Goal: Find specific page/section: Find specific page/section

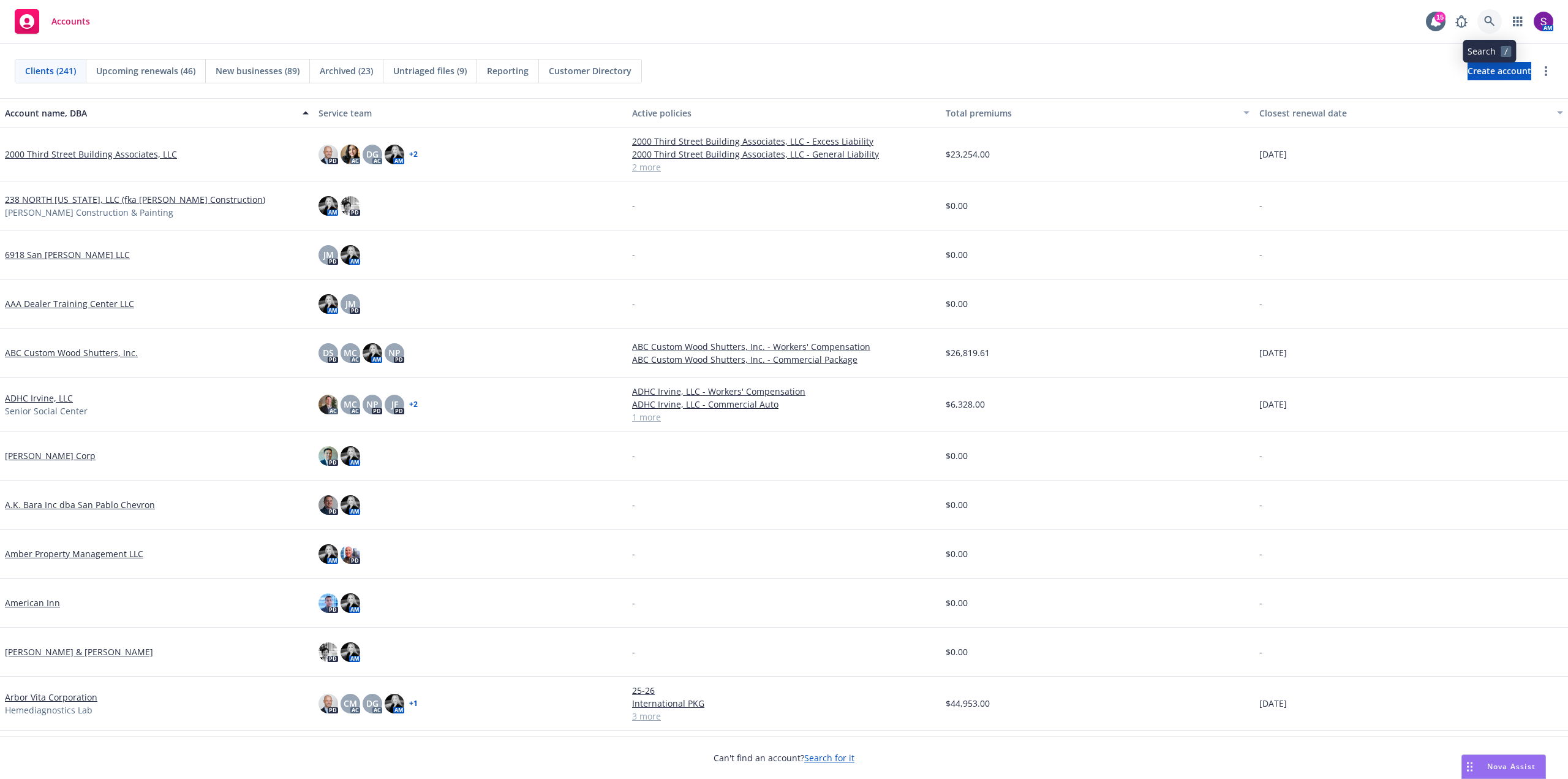
click at [1492, 16] on icon at bounding box center [1489, 21] width 11 height 11
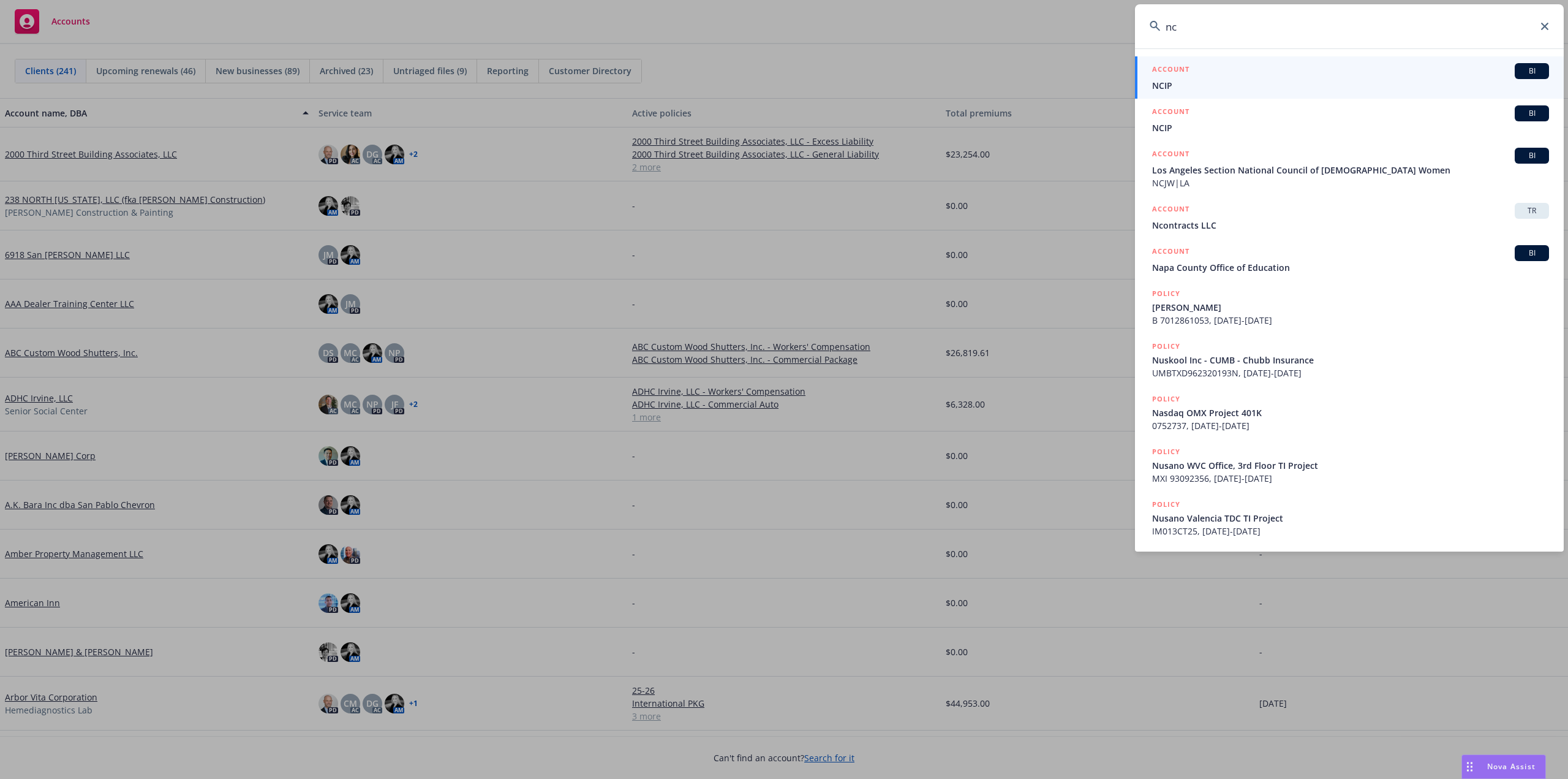
type input "n"
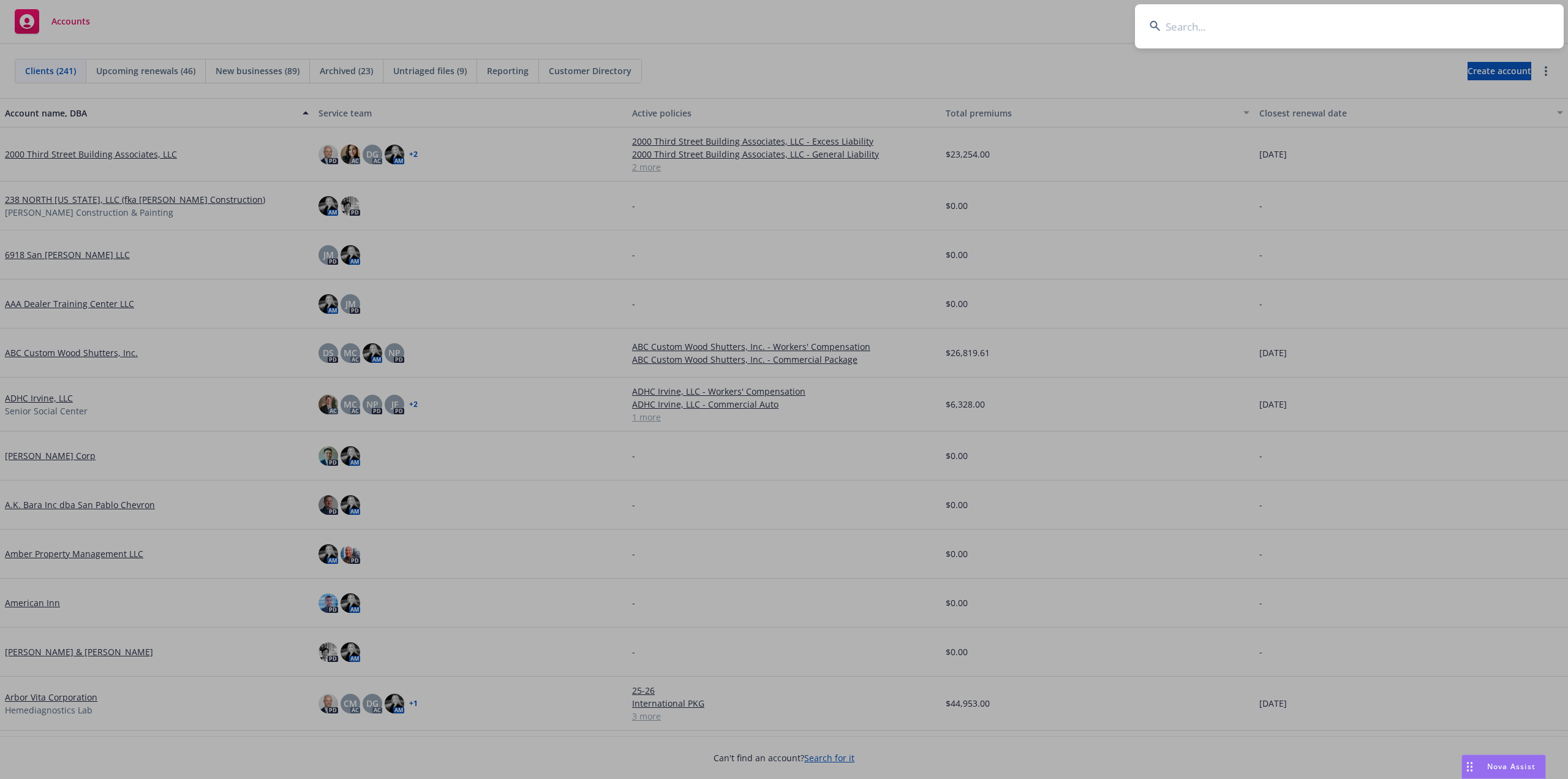
click at [1199, 30] on input at bounding box center [1349, 27] width 429 height 44
paste input "BAS 61967266"
type input "BAS 61967266"
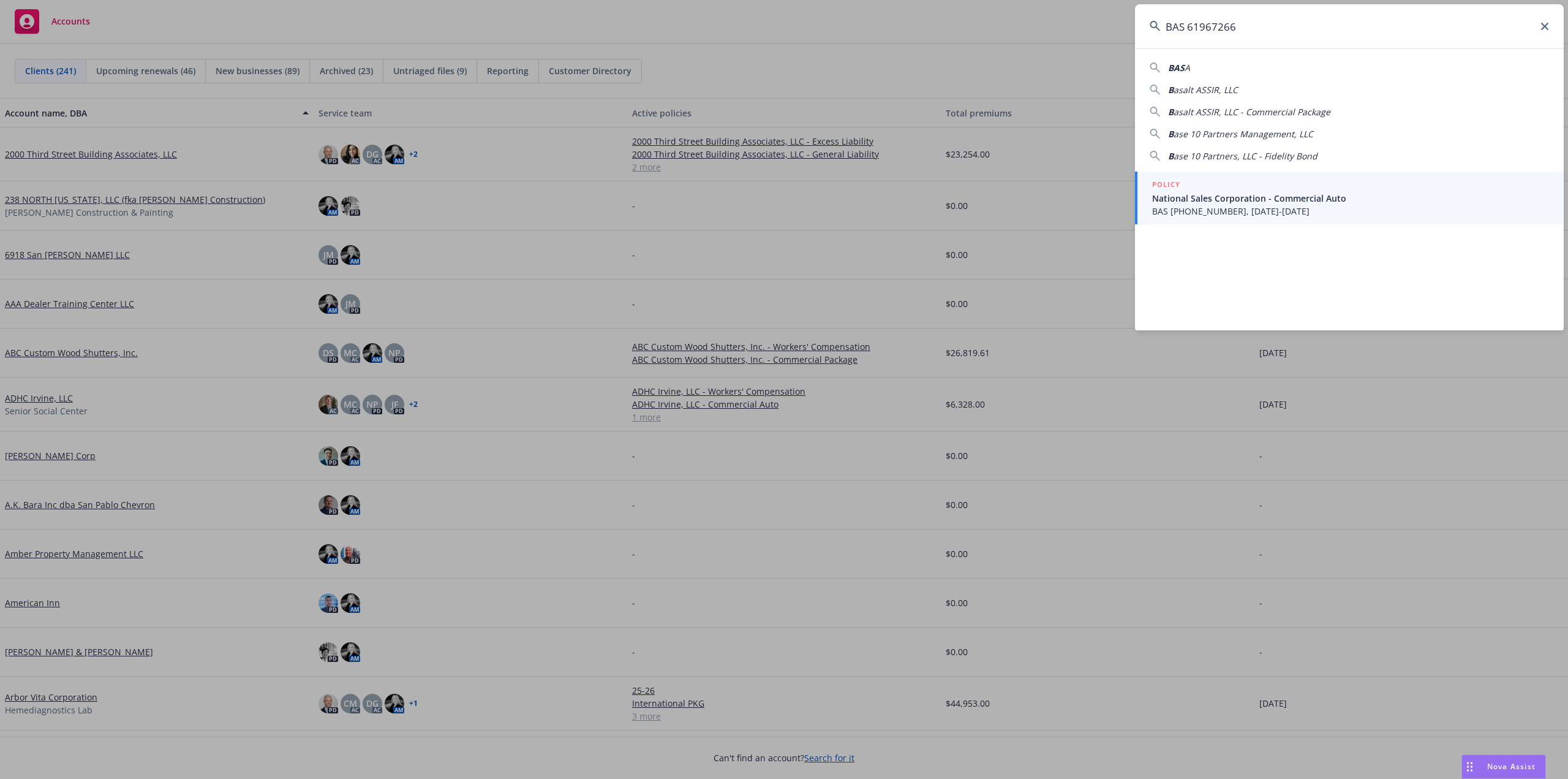
click at [1234, 211] on span "BAS [PHONE_NUMBER], [DATE]-[DATE]" at bounding box center [1350, 211] width 397 height 13
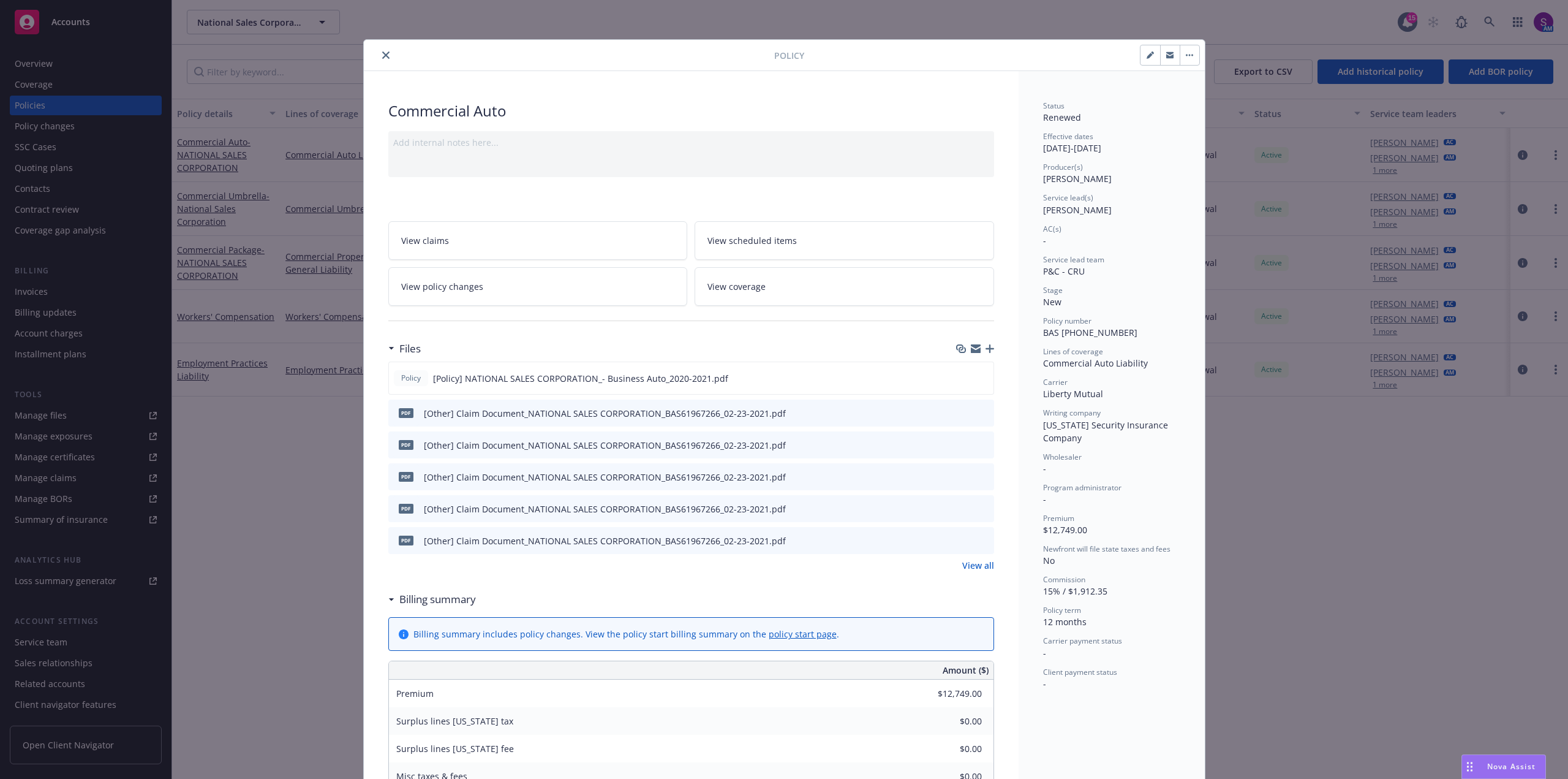
click at [379, 58] on button "close" at bounding box center [386, 55] width 15 height 15
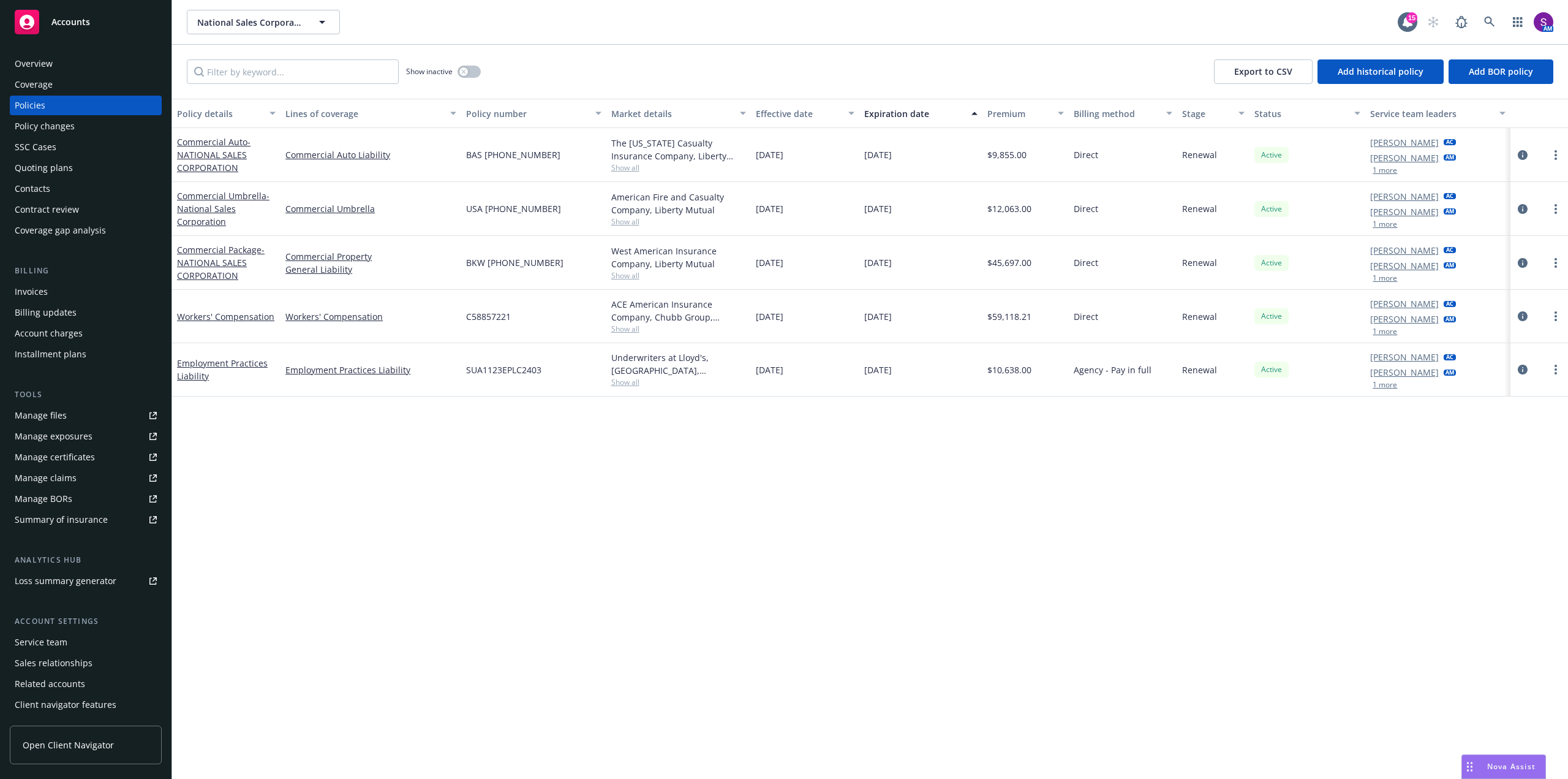
click at [627, 165] on span "Show all" at bounding box center [678, 167] width 135 height 10
click at [1481, 19] on link at bounding box center [1489, 22] width 24 height 24
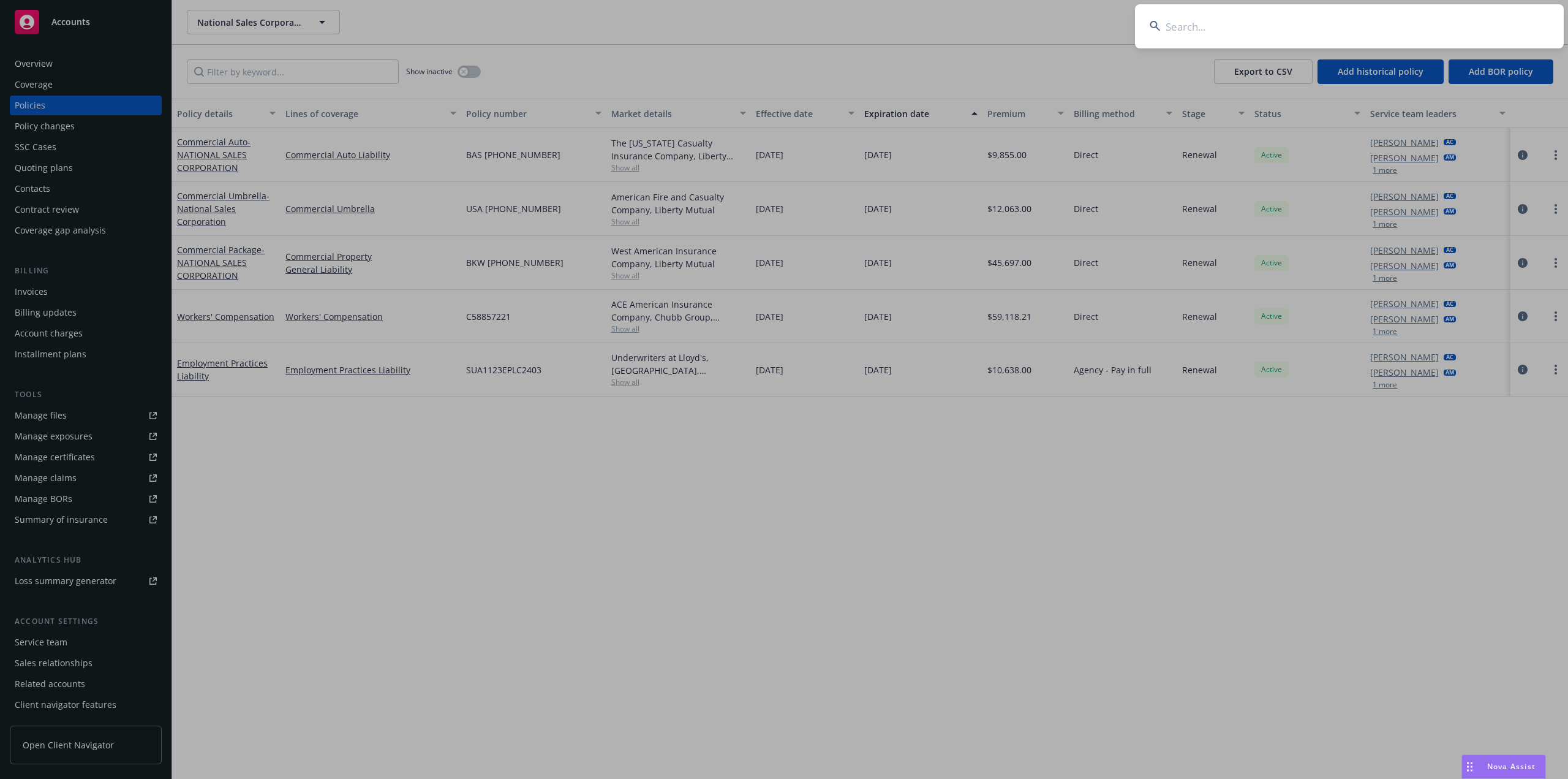
click at [1261, 30] on input at bounding box center [1349, 27] width 429 height 44
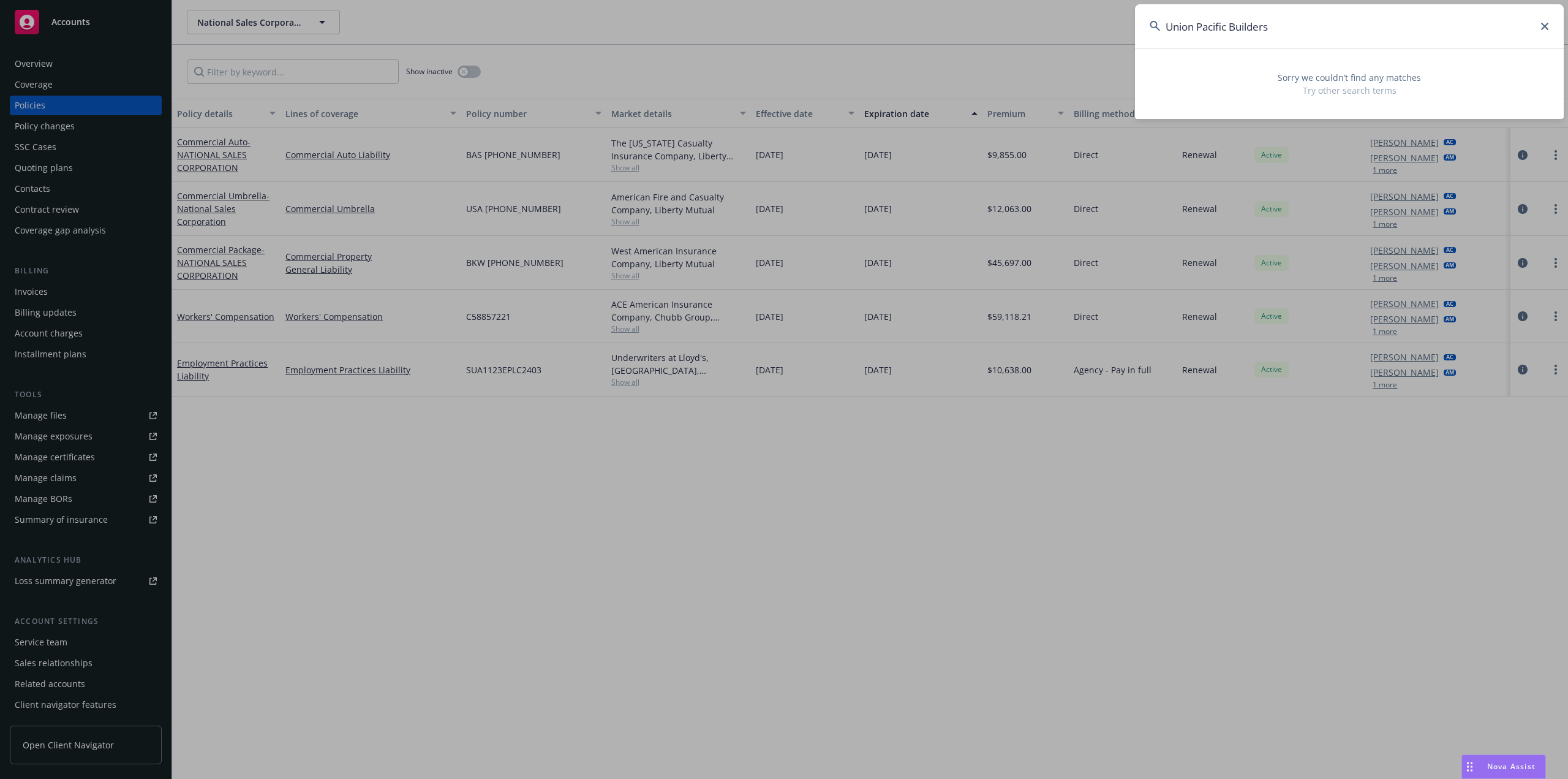
type input "Union Pacific Builders"
drag, startPoint x: 1297, startPoint y: 24, endPoint x: 1058, endPoint y: 27, distance: 239.0
click at [1058, 27] on div "Union Pacific Builders Sorry we couldn’t find any matches Try other search terms" at bounding box center [784, 389] width 1568 height 779
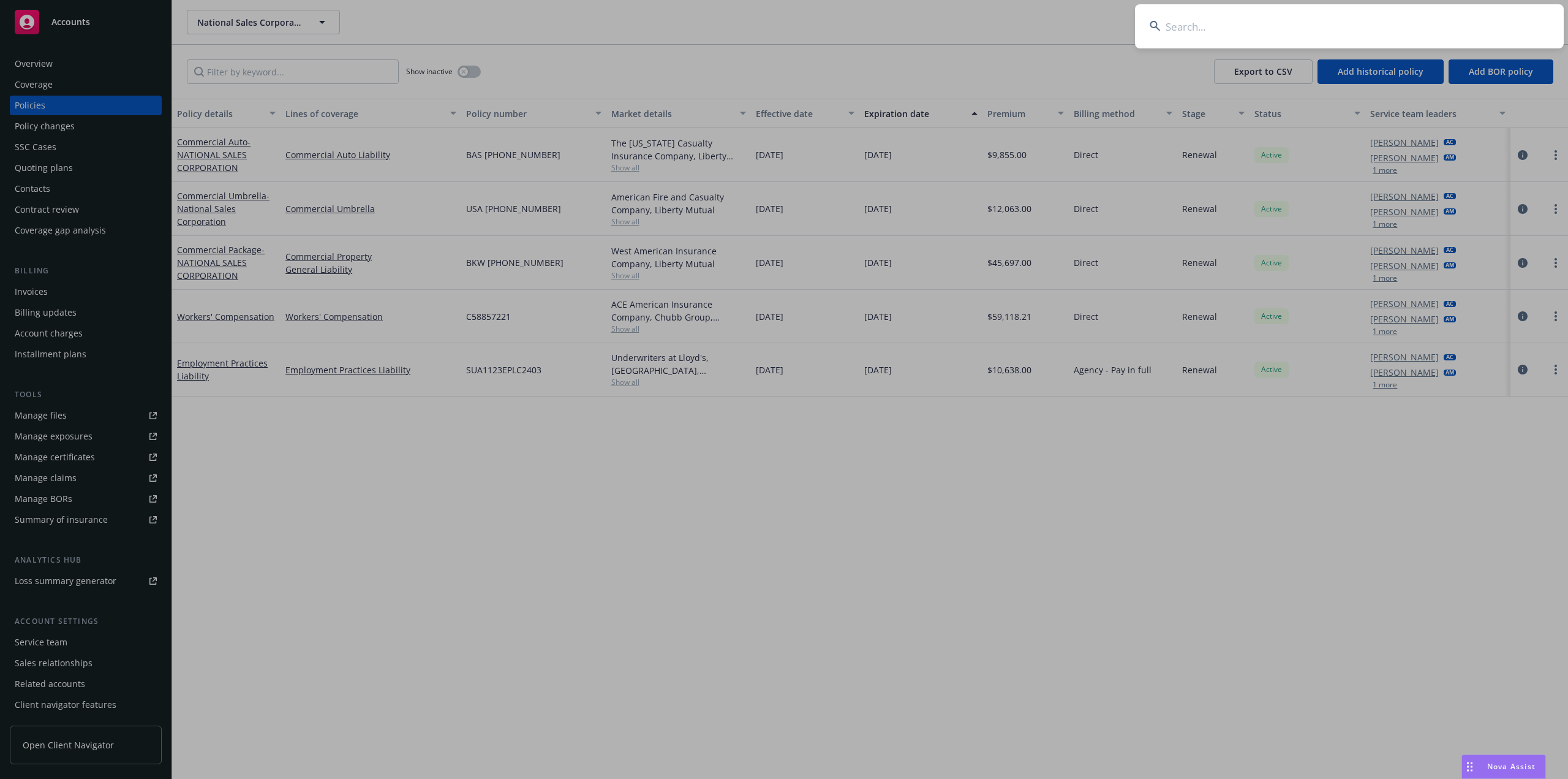
paste input "Union Pacific Contractors"
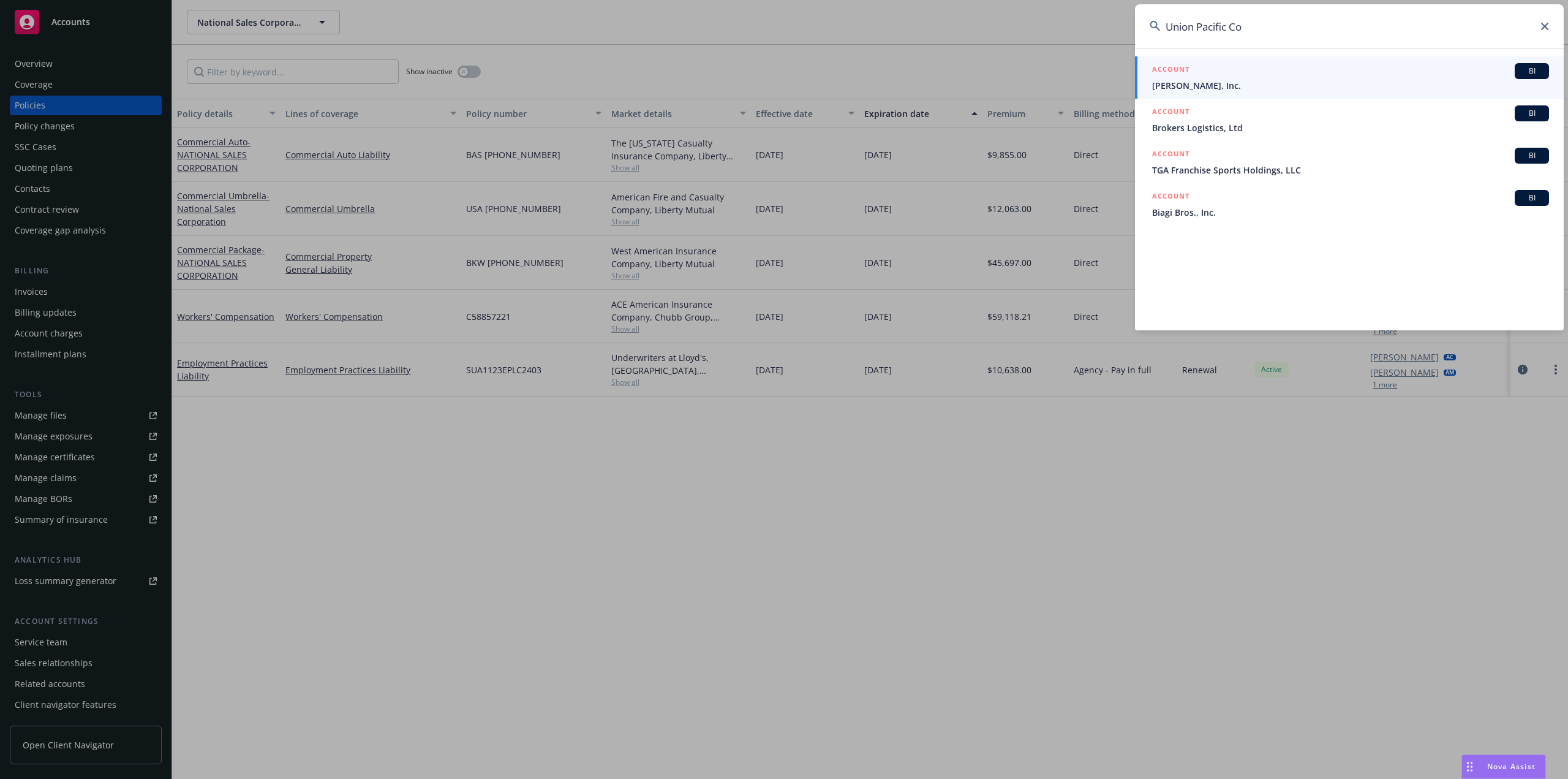
drag, startPoint x: 1258, startPoint y: 19, endPoint x: 1107, endPoint y: 25, distance: 151.1
click at [1107, 25] on div "Union Pacific Co ACCOUNT BI [PERSON_NAME], Inc. ACCOUNT BI Brokers Logistics, L…" at bounding box center [784, 389] width 1568 height 779
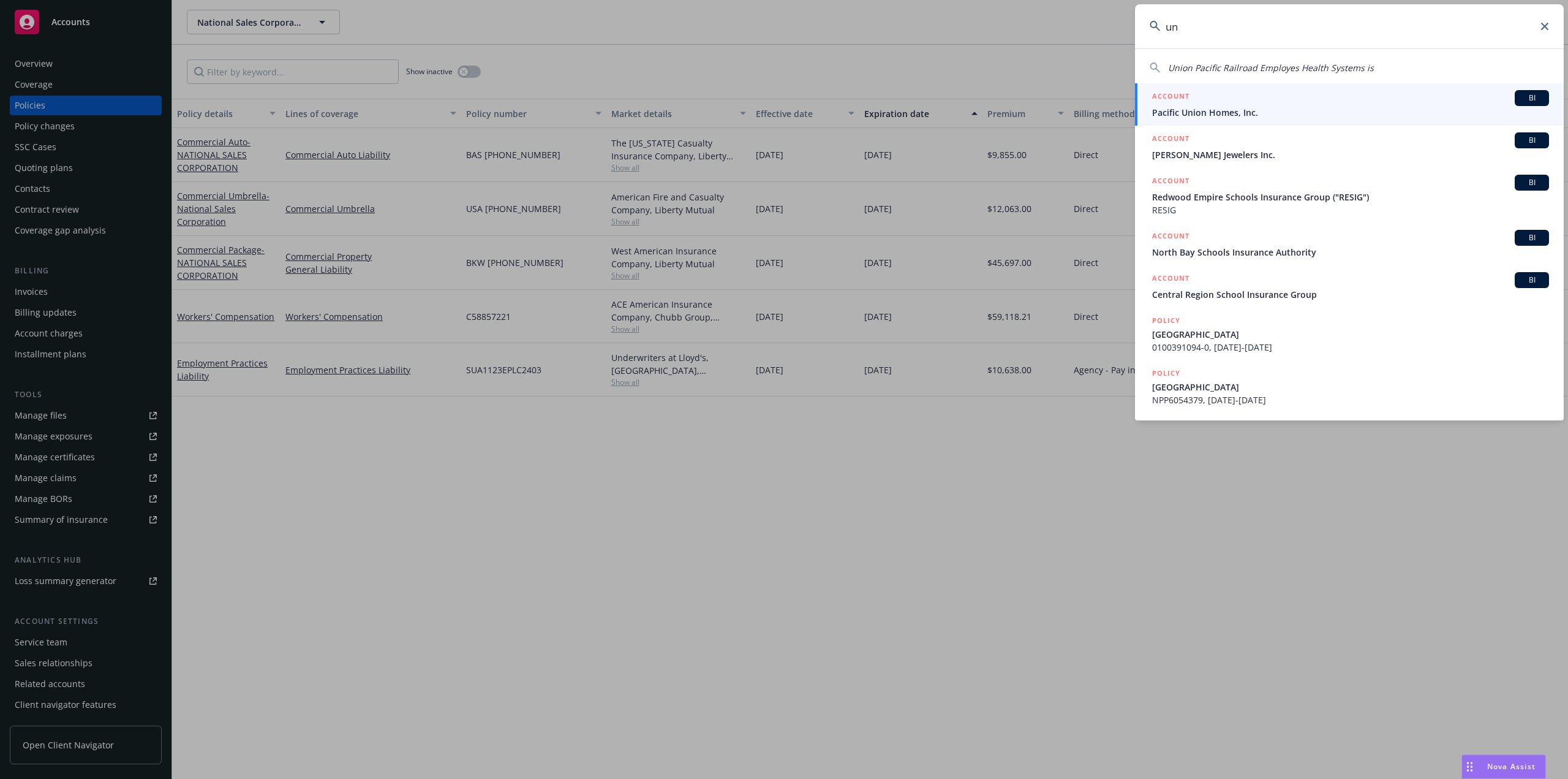
type input "u"
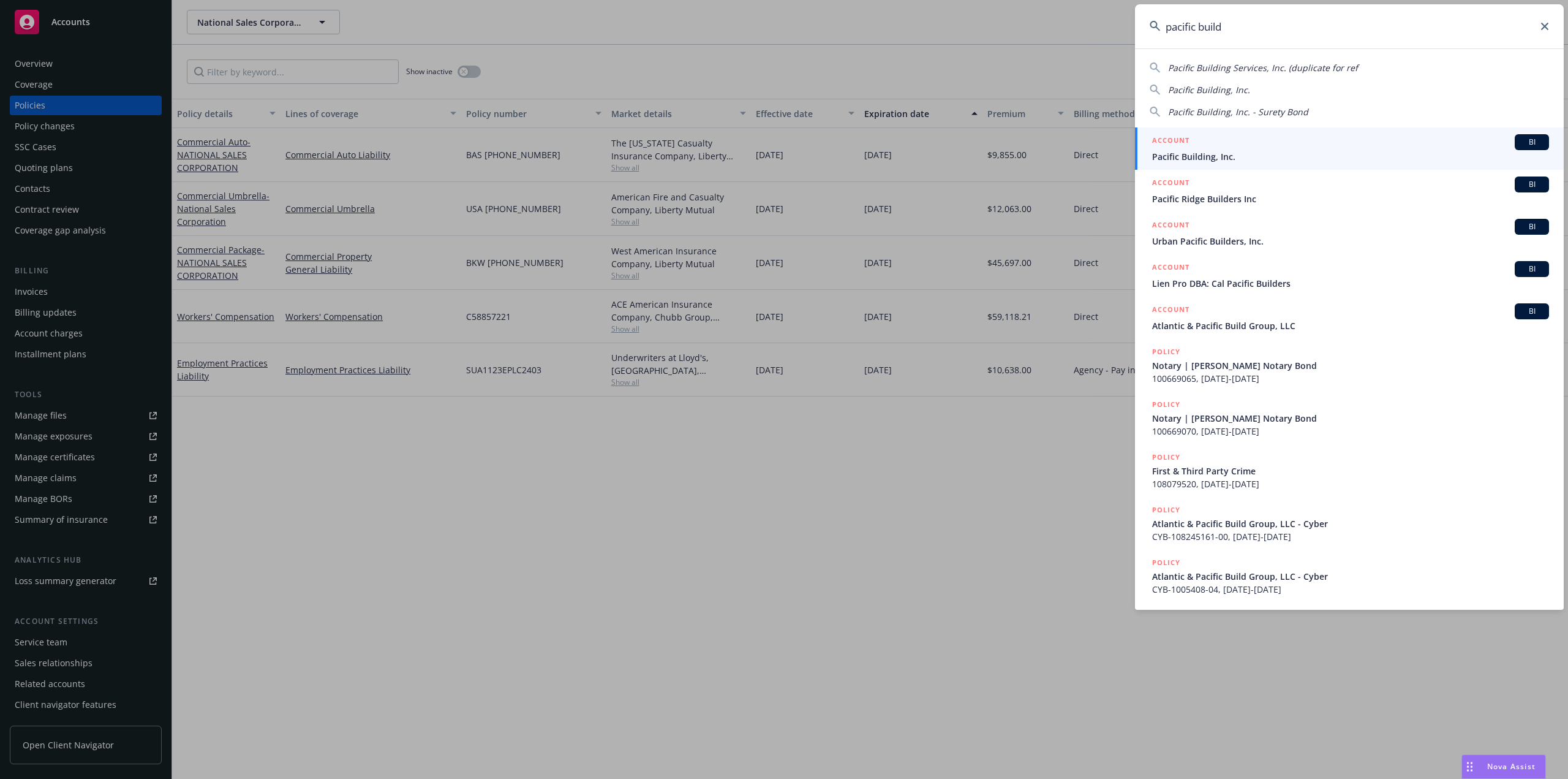
drag, startPoint x: 1225, startPoint y: 28, endPoint x: 1159, endPoint y: 36, distance: 66.5
click at [1159, 36] on input "pacific build" at bounding box center [1349, 27] width 429 height 44
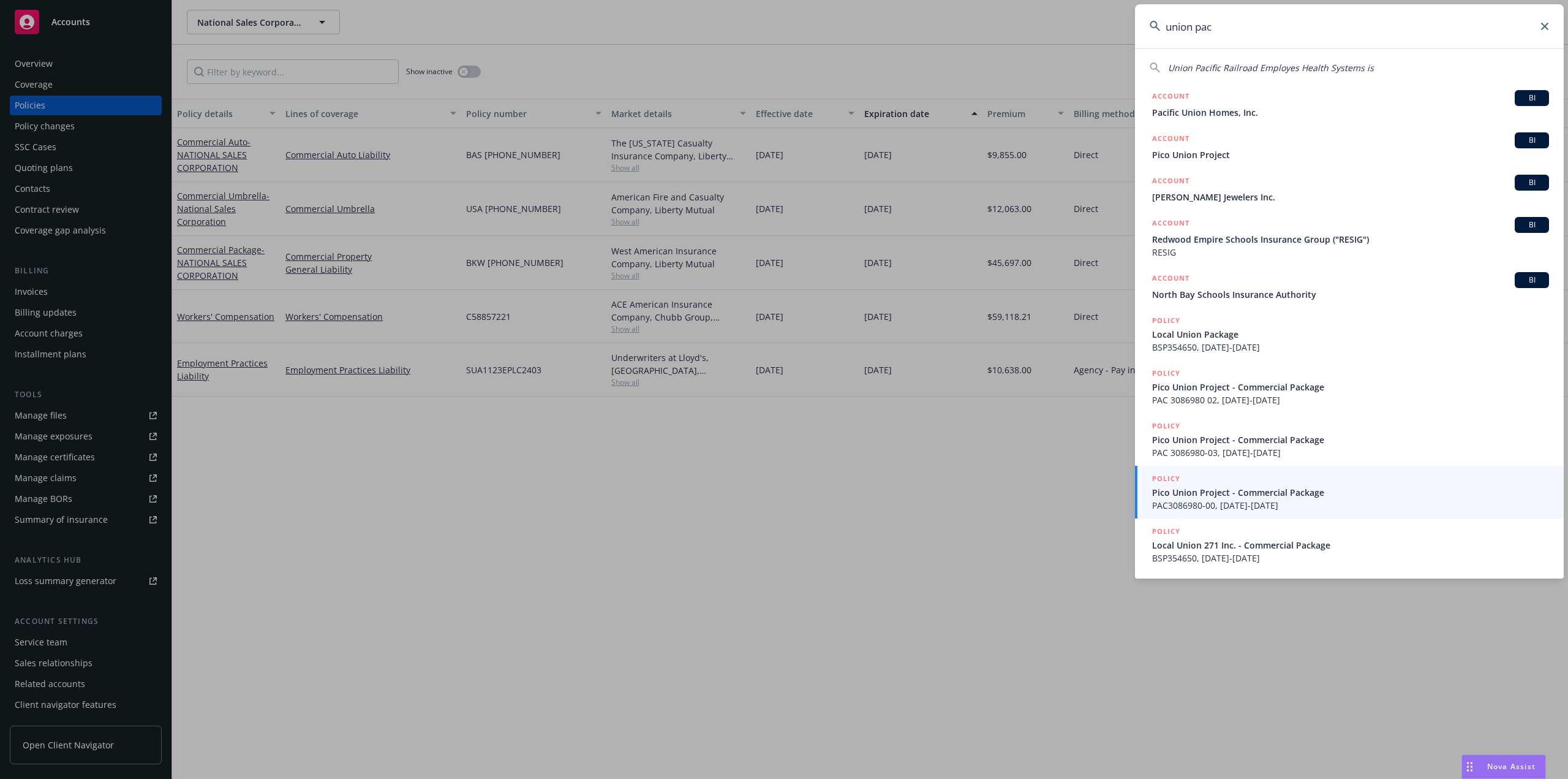
type input "union pac"
drag, startPoint x: 1238, startPoint y: 28, endPoint x: 1137, endPoint y: 37, distance: 101.4
click at [1137, 37] on input "union pac" at bounding box center [1349, 27] width 429 height 44
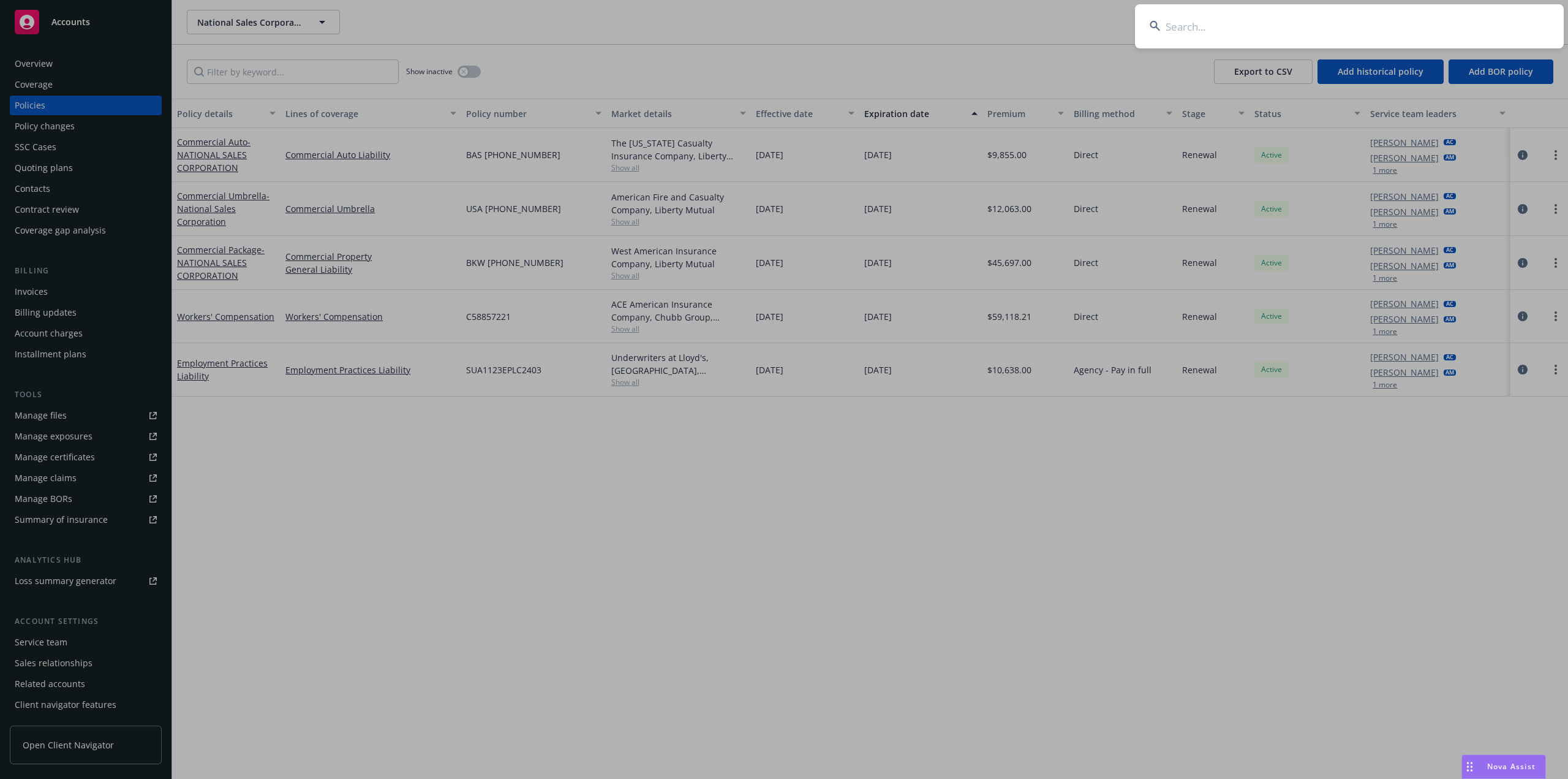
paste input "394626thstreet LLC"
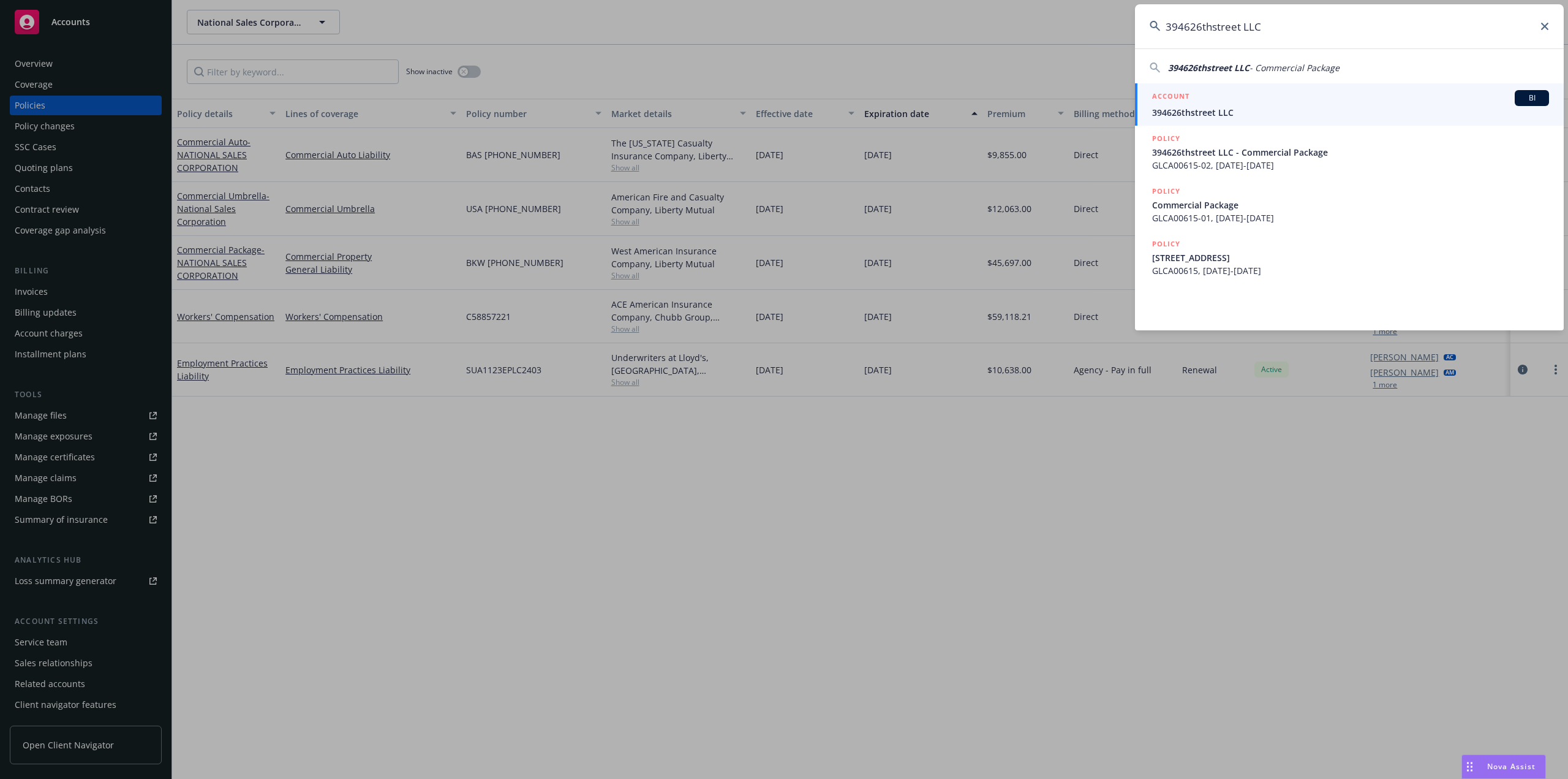
type input "394626thstreet LLC"
click at [1198, 108] on span "394626thstreet LLC" at bounding box center [1350, 112] width 397 height 13
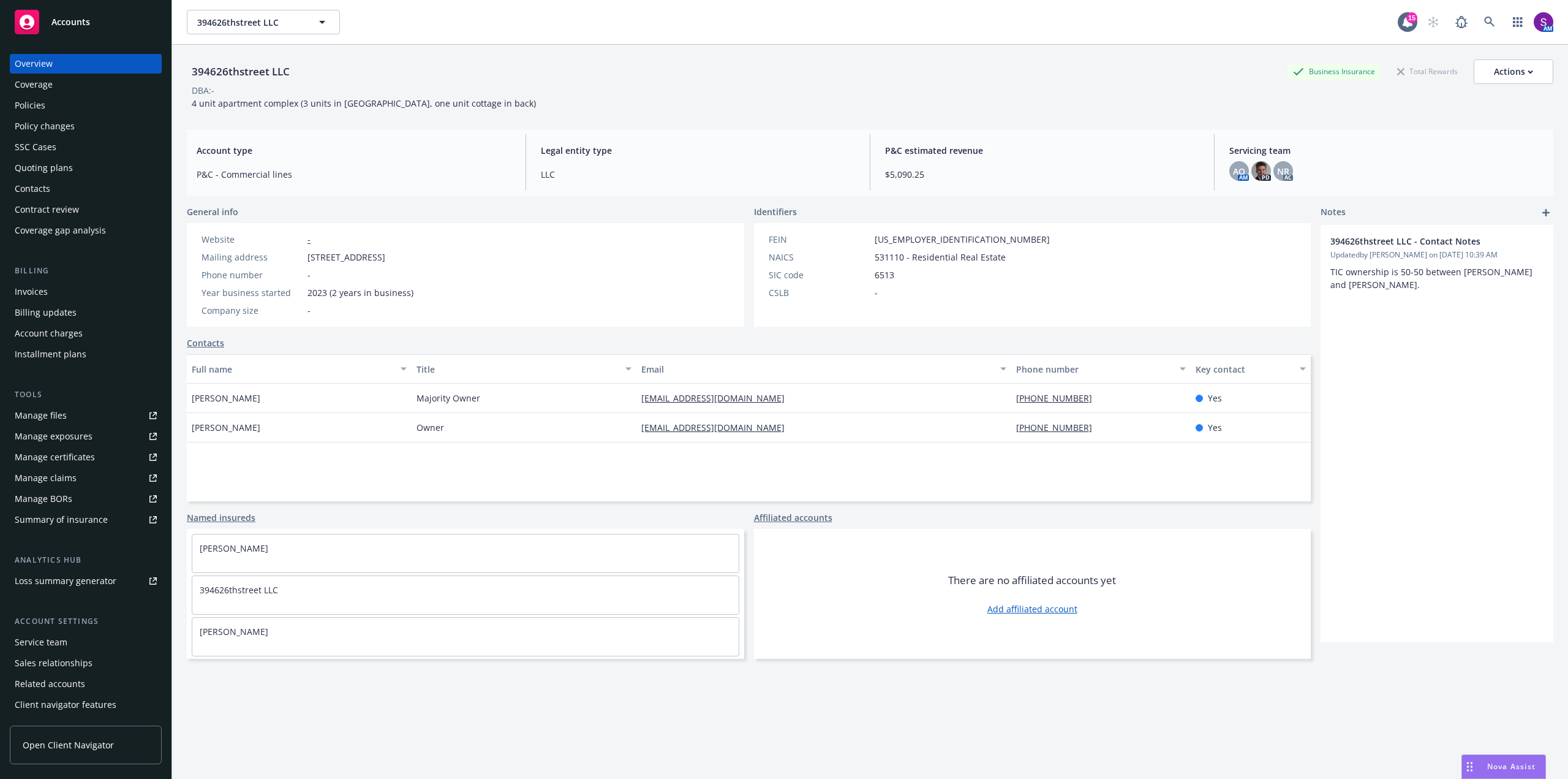
click at [53, 107] on div "Policies" at bounding box center [86, 105] width 142 height 19
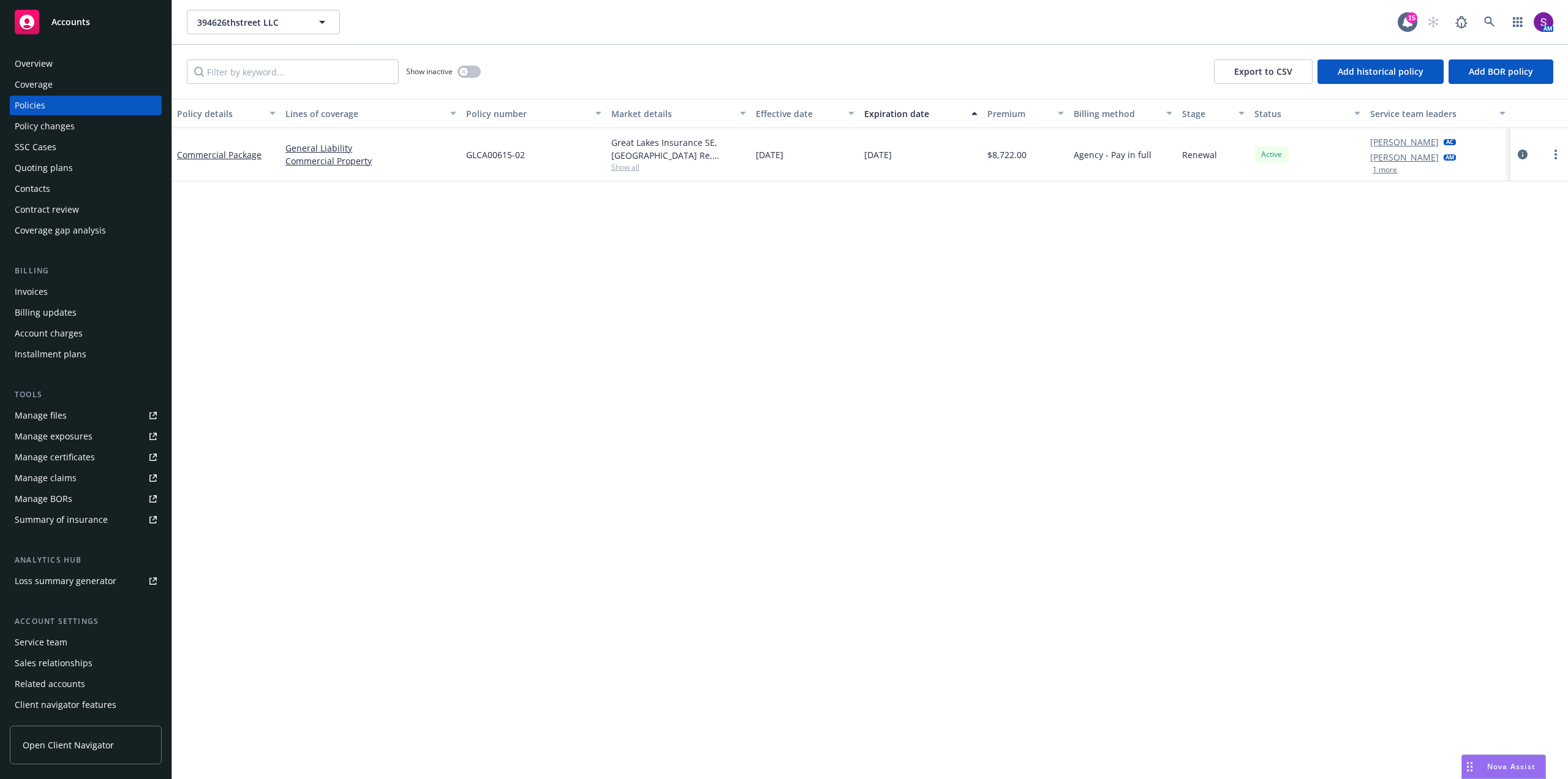
click at [1389, 171] on button "1 more" at bounding box center [1384, 169] width 24 height 7
